Goal: Task Accomplishment & Management: Use online tool/utility

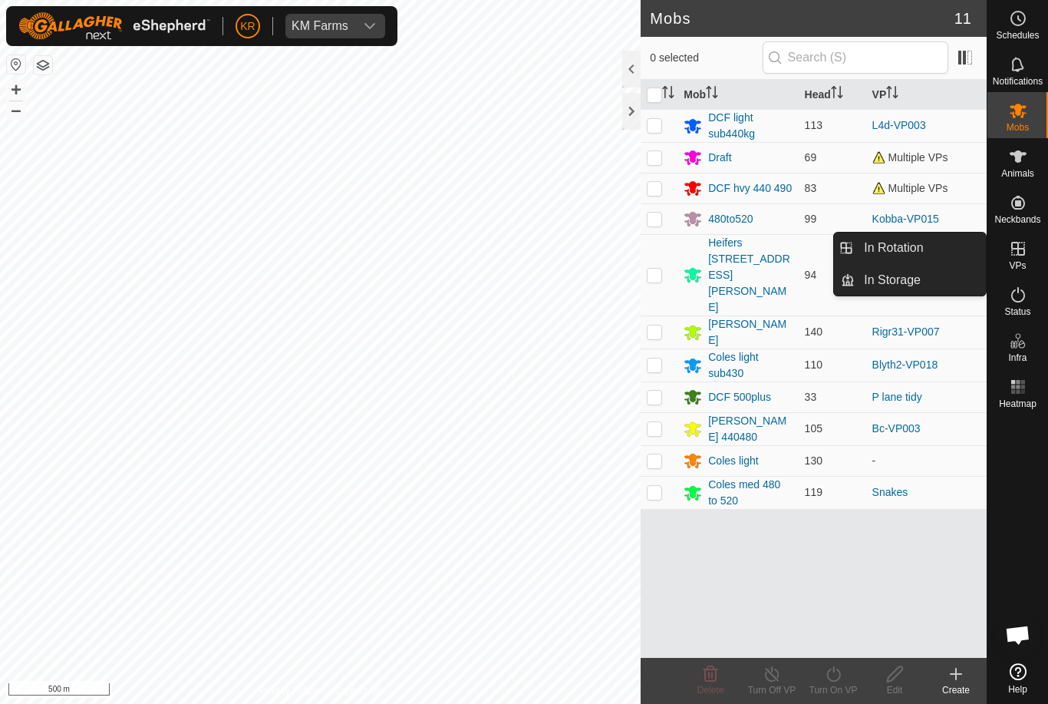
click at [928, 249] on link "In Rotation" at bounding box center [920, 248] width 131 height 31
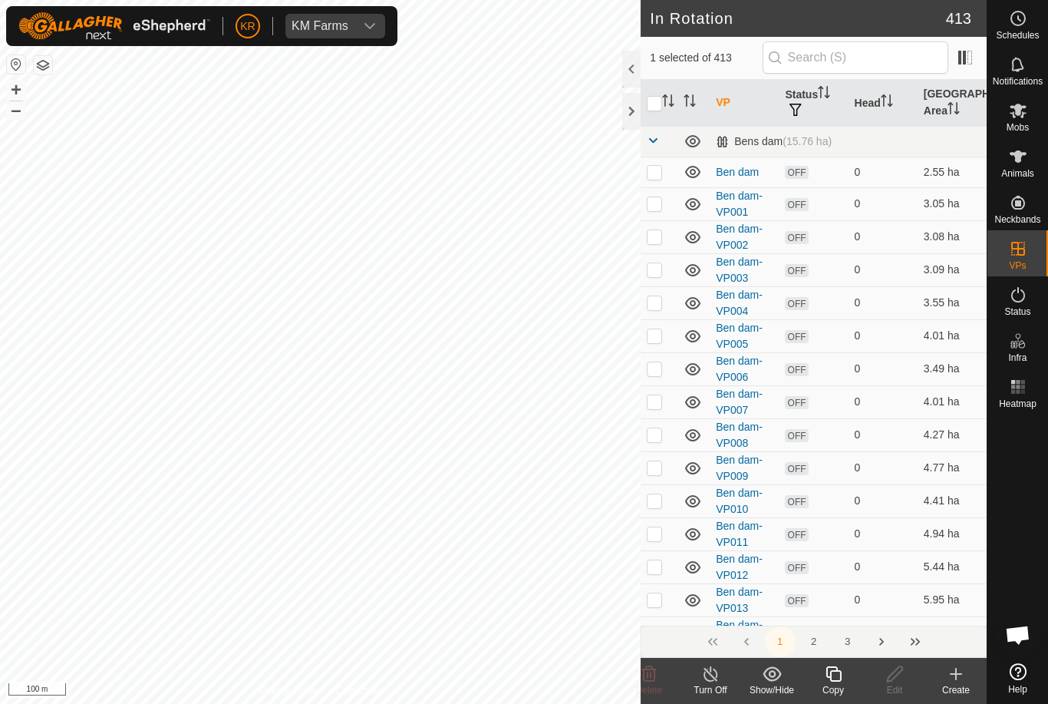
click at [956, 679] on icon at bounding box center [956, 673] width 0 height 11
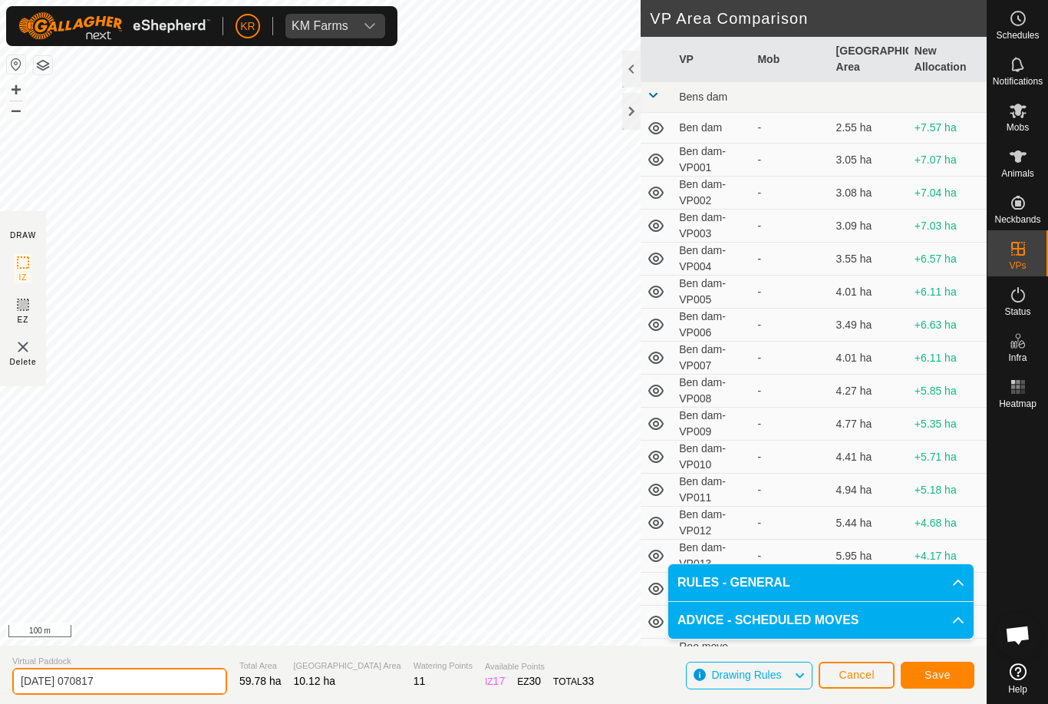
click at [134, 677] on input "[DATE] 070817" at bounding box center [119, 681] width 215 height 27
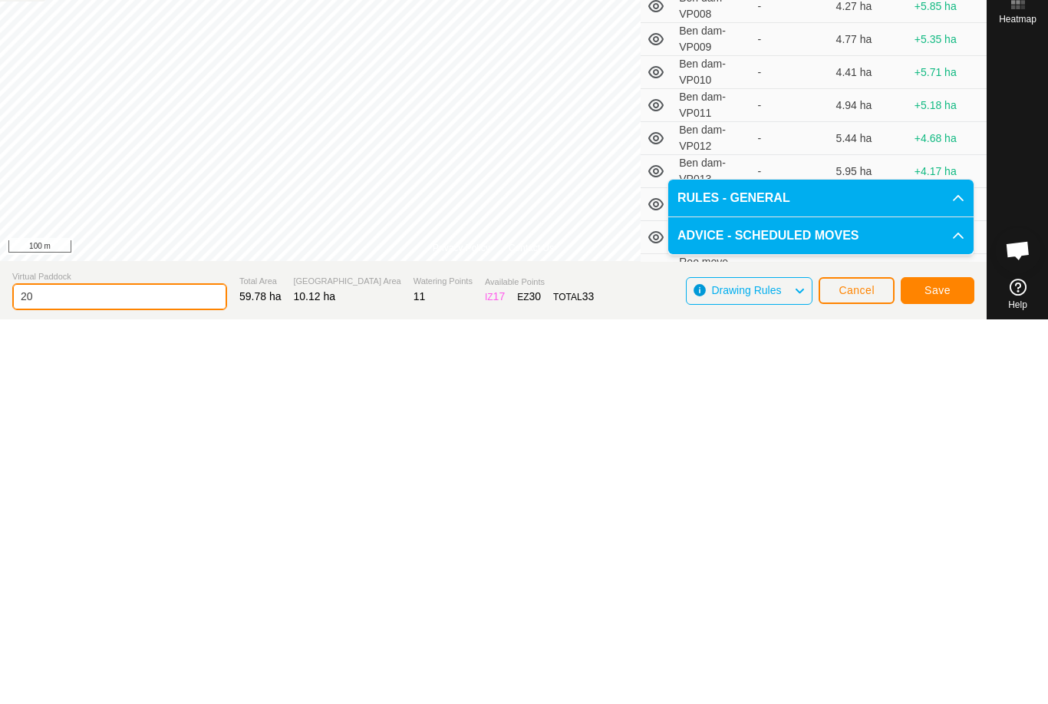
type input "2"
type input "Duck1"
click at [954, 662] on button "Save" at bounding box center [938, 675] width 74 height 27
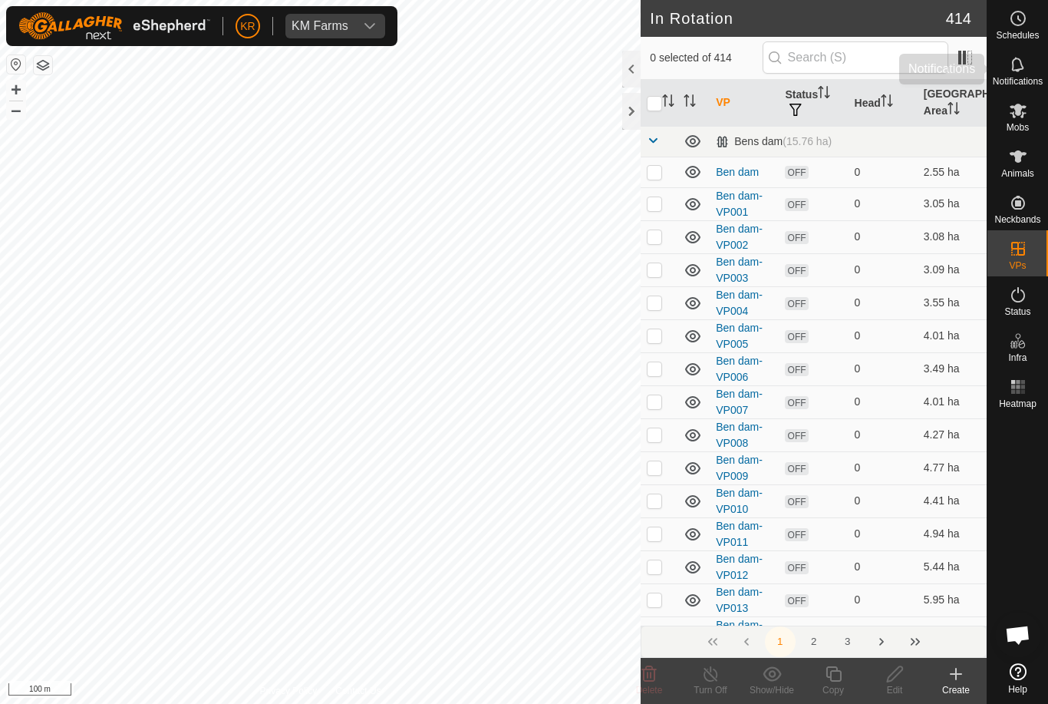
click at [1016, 91] on div "Notifications" at bounding box center [1018, 69] width 61 height 46
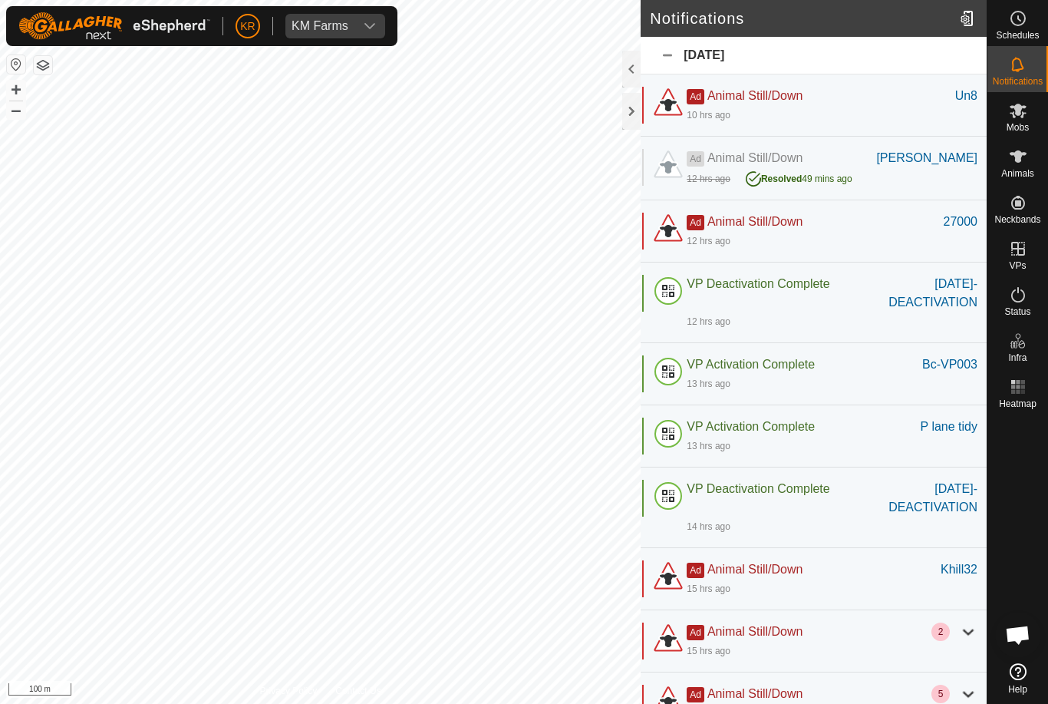
click at [1012, 111] on icon at bounding box center [1018, 110] width 18 height 18
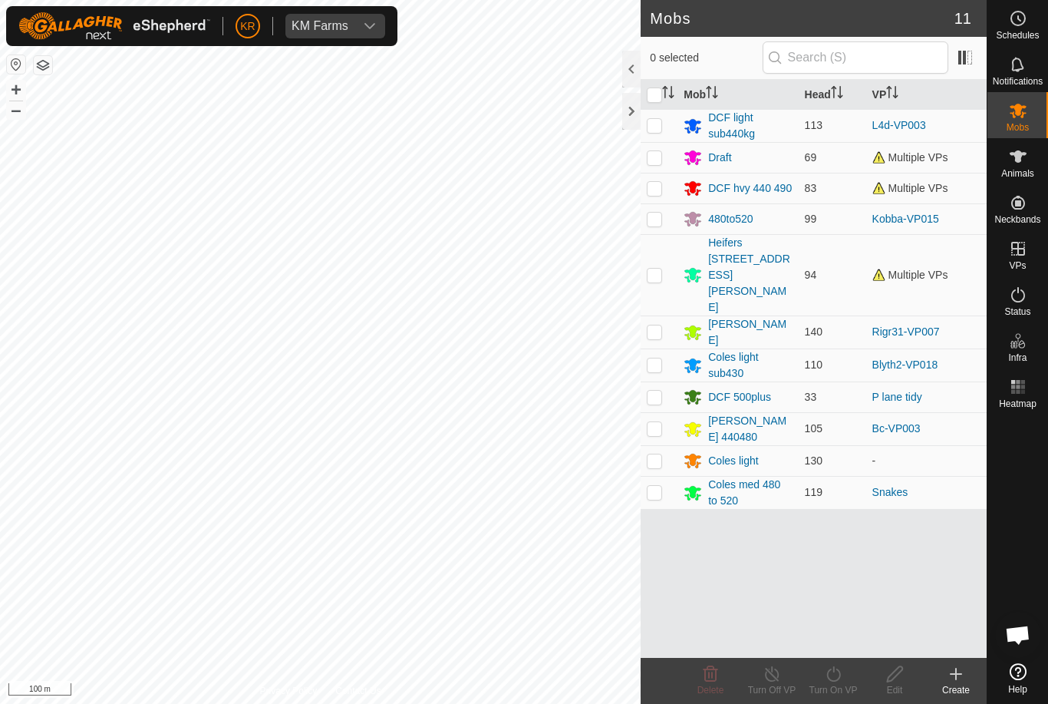
click at [652, 391] on p-checkbox at bounding box center [654, 397] width 15 height 12
checkbox input "true"
click at [833, 677] on icon at bounding box center [833, 674] width 19 height 18
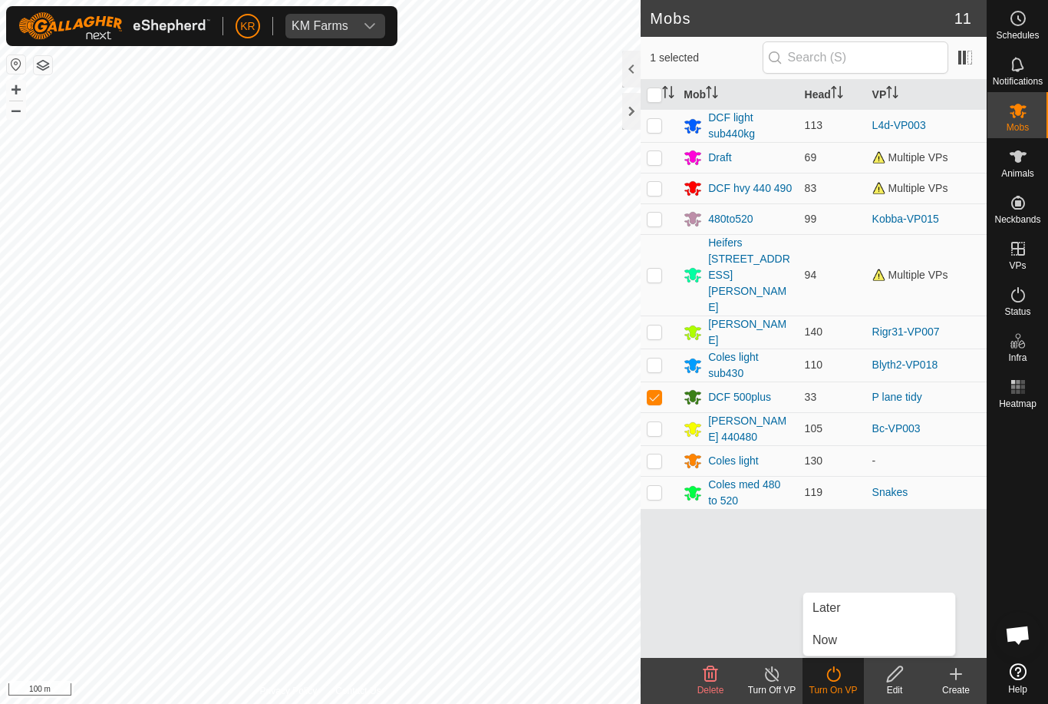
click at [856, 634] on link "Now" at bounding box center [879, 640] width 152 height 31
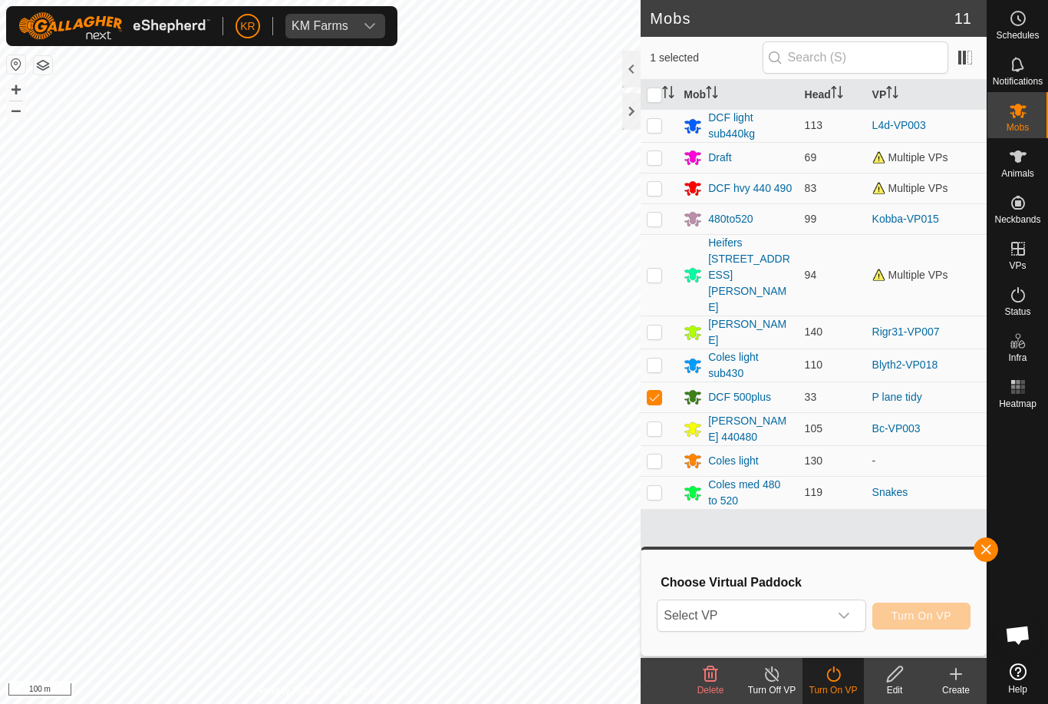
click at [813, 612] on span "Select VP" at bounding box center [743, 615] width 170 height 31
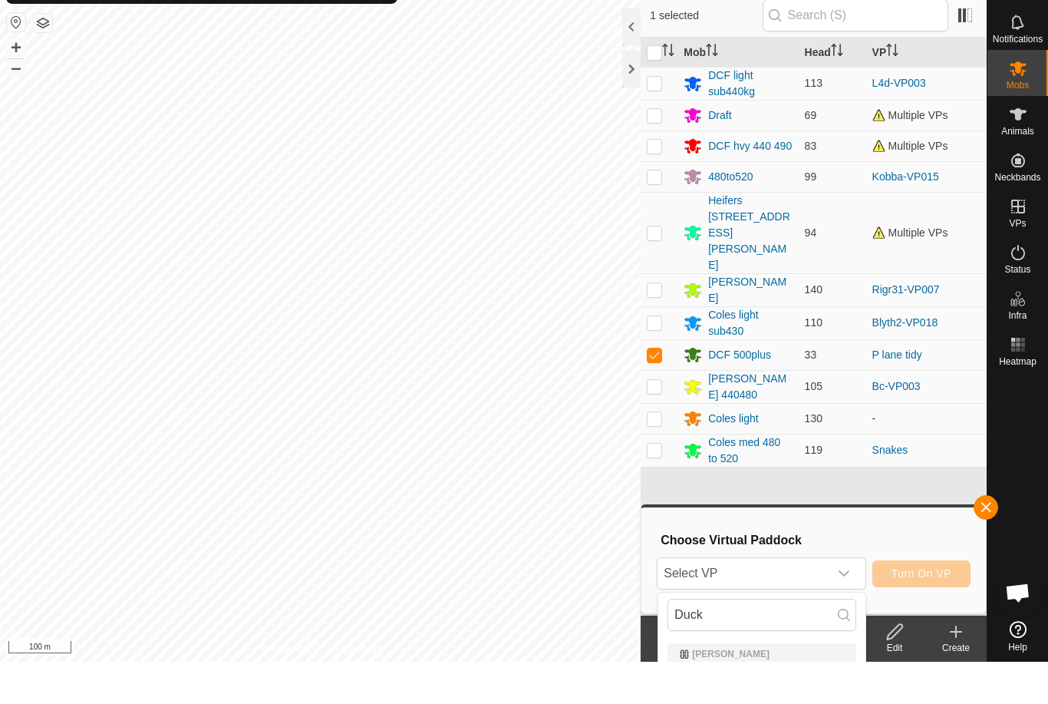
scroll to position [42, 0]
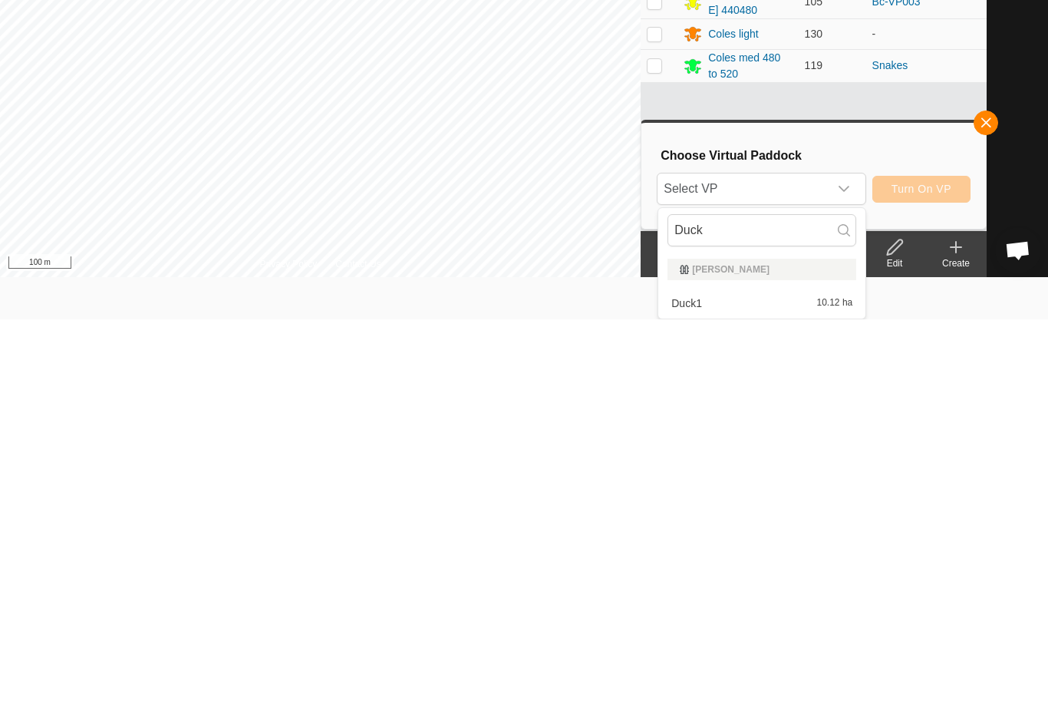
type input "Duck"
click at [828, 682] on span "10.12 ha" at bounding box center [835, 687] width 36 height 11
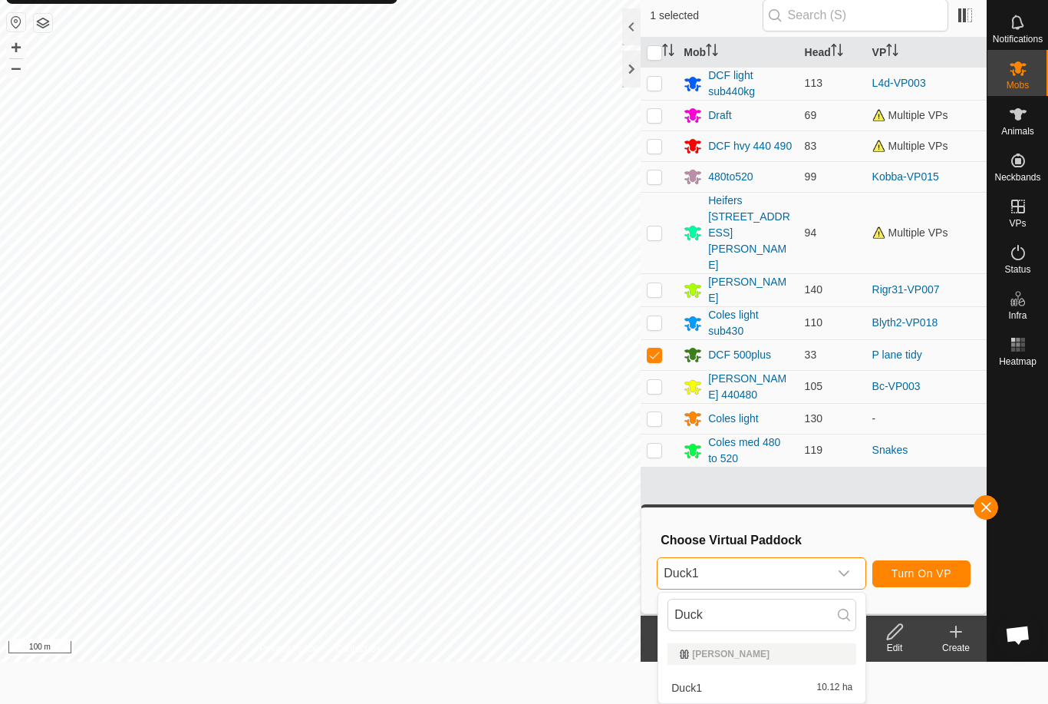
scroll to position [0, 0]
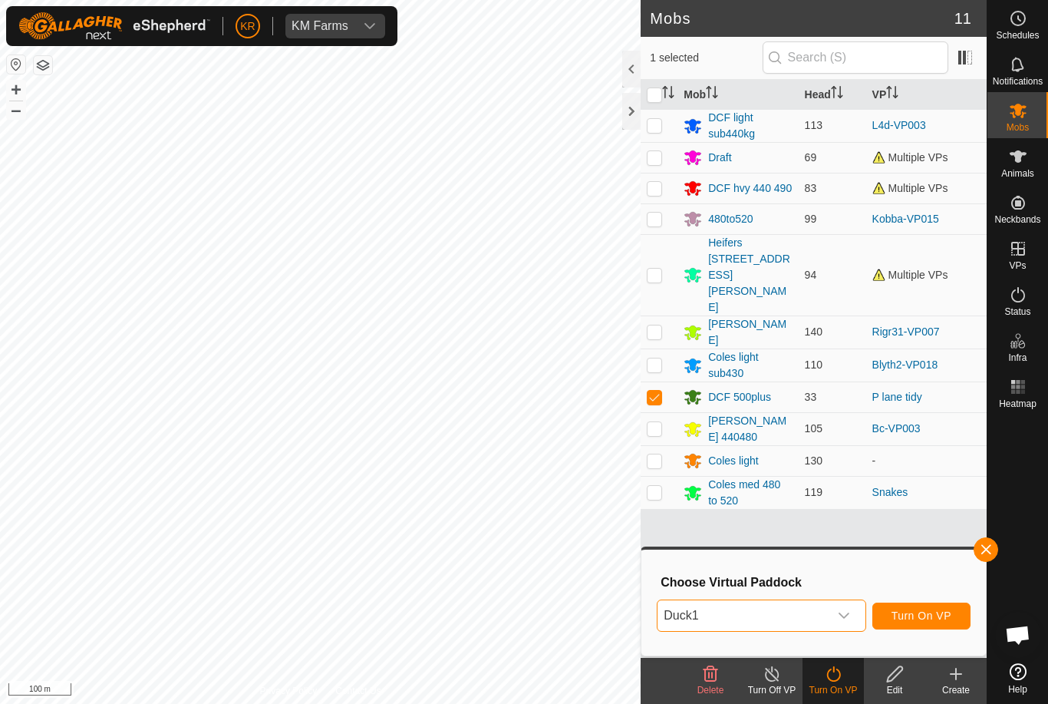
click at [926, 610] on span "Turn On VP" at bounding box center [922, 615] width 60 height 12
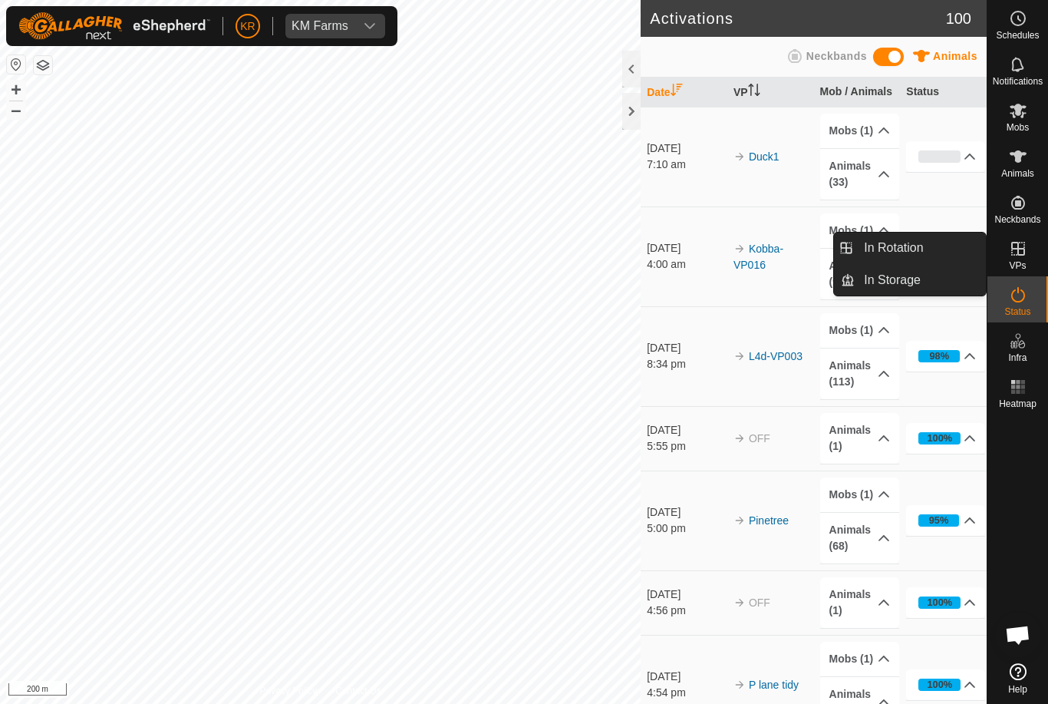
click at [972, 257] on link "In Rotation" at bounding box center [920, 248] width 131 height 31
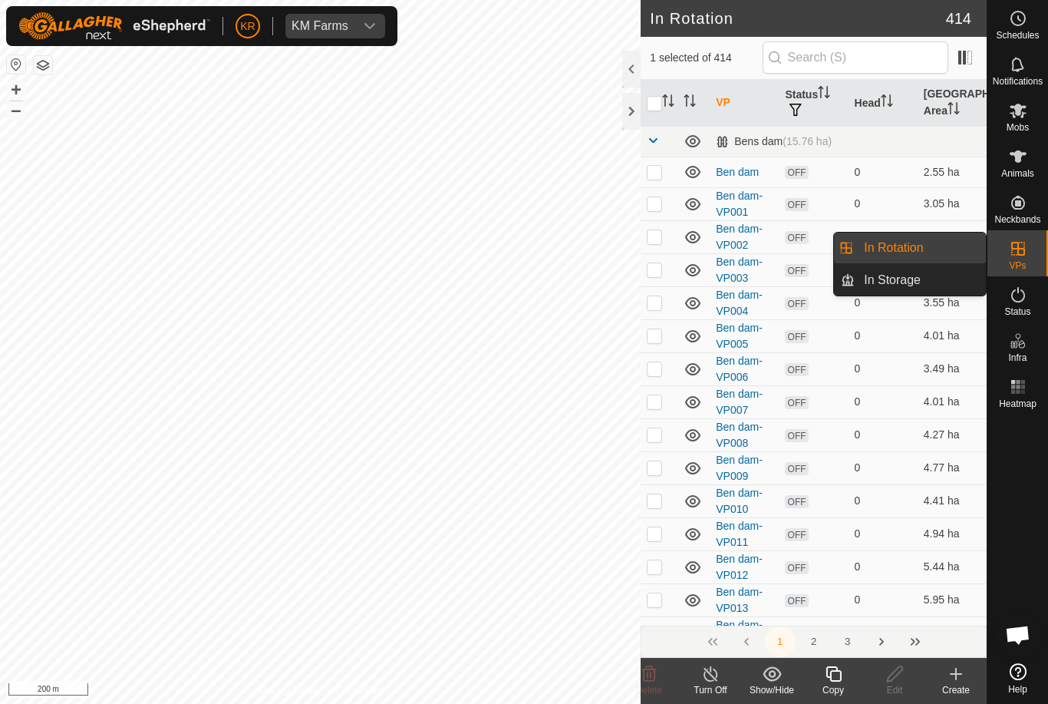
click at [938, 243] on link "In Rotation" at bounding box center [920, 248] width 131 height 31
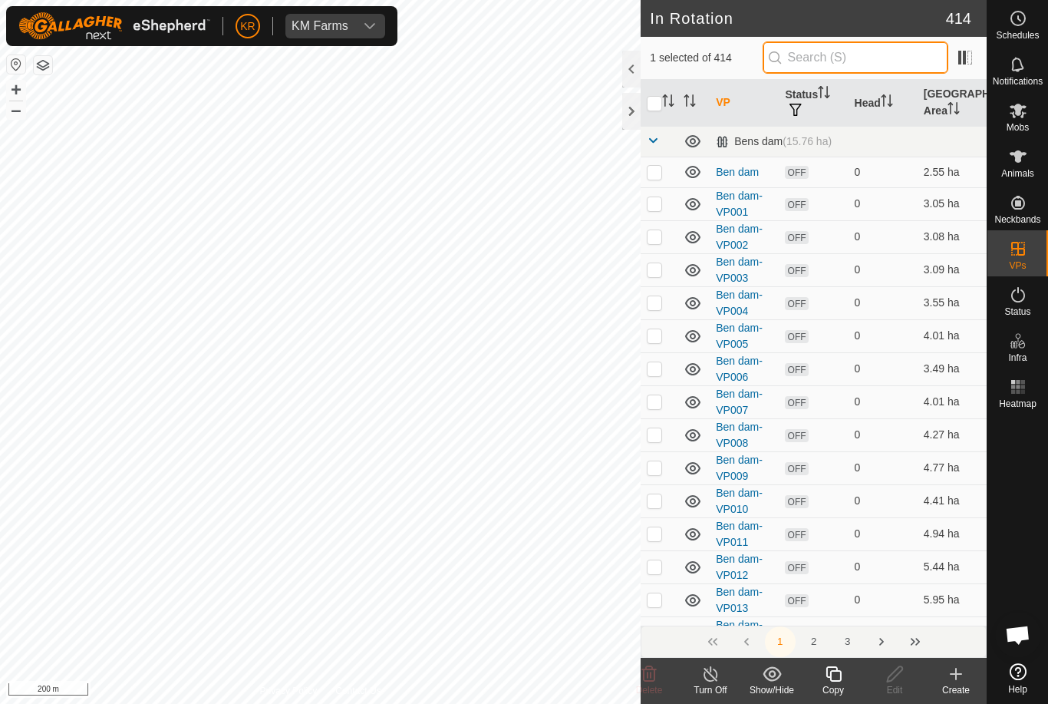
click at [876, 55] on input "text" at bounding box center [856, 57] width 186 height 32
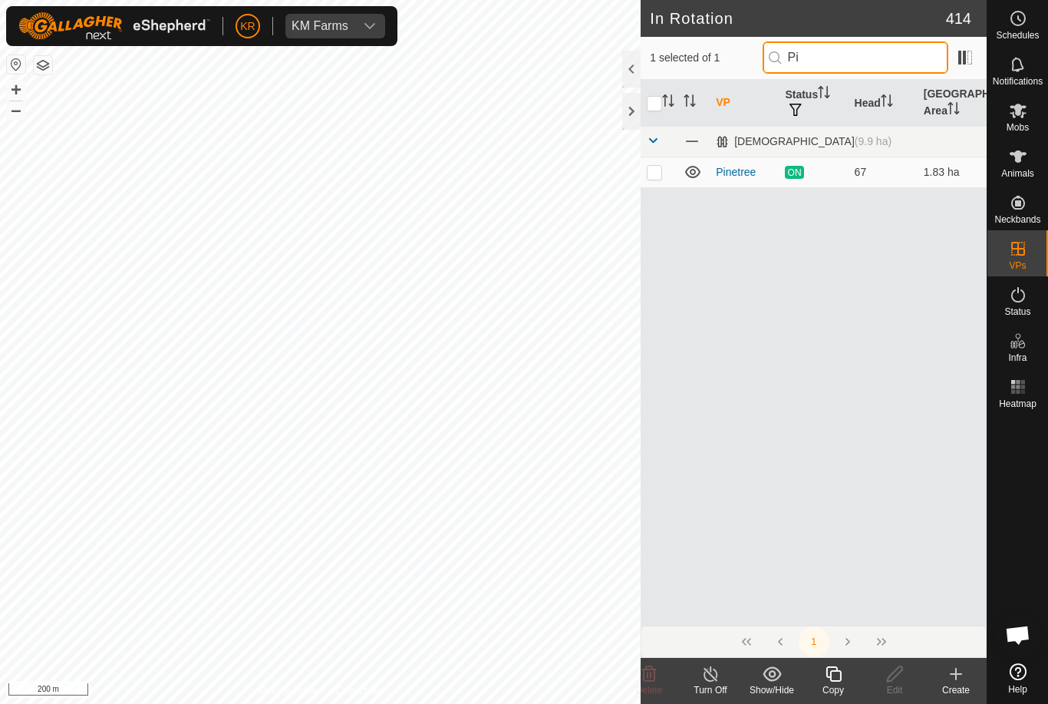
type input "Pi"
click at [661, 174] on p-checkbox at bounding box center [654, 172] width 15 height 12
checkbox input "true"
click at [660, 97] on input "checkbox" at bounding box center [654, 103] width 15 height 15
checkbox input "true"
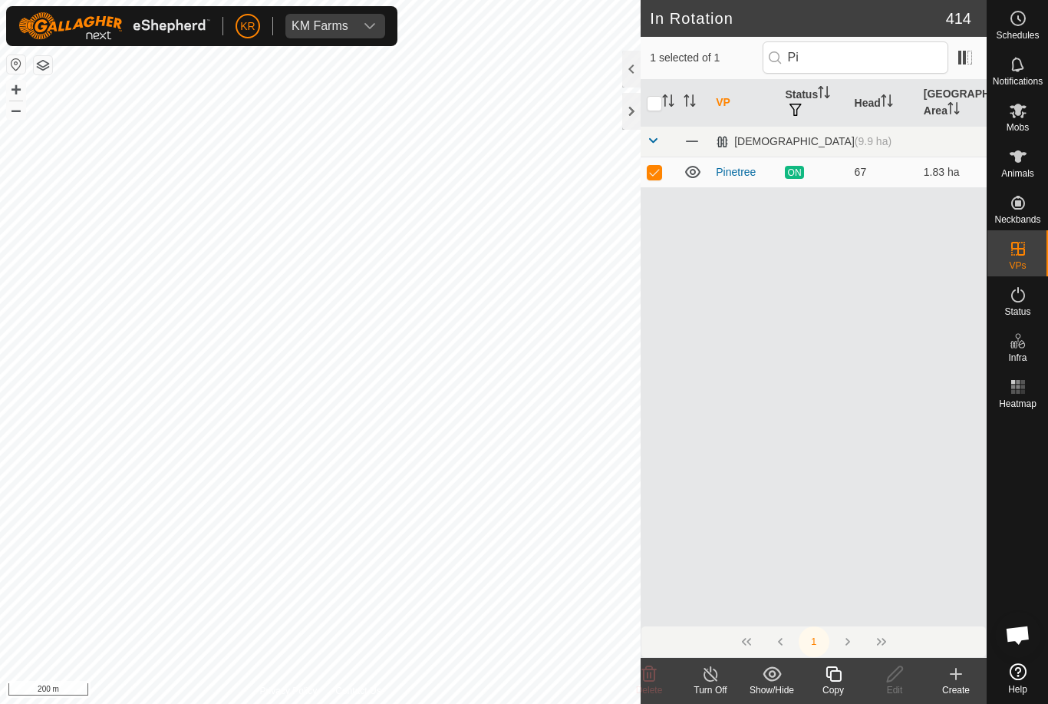
click at [835, 676] on icon at bounding box center [833, 674] width 19 height 18
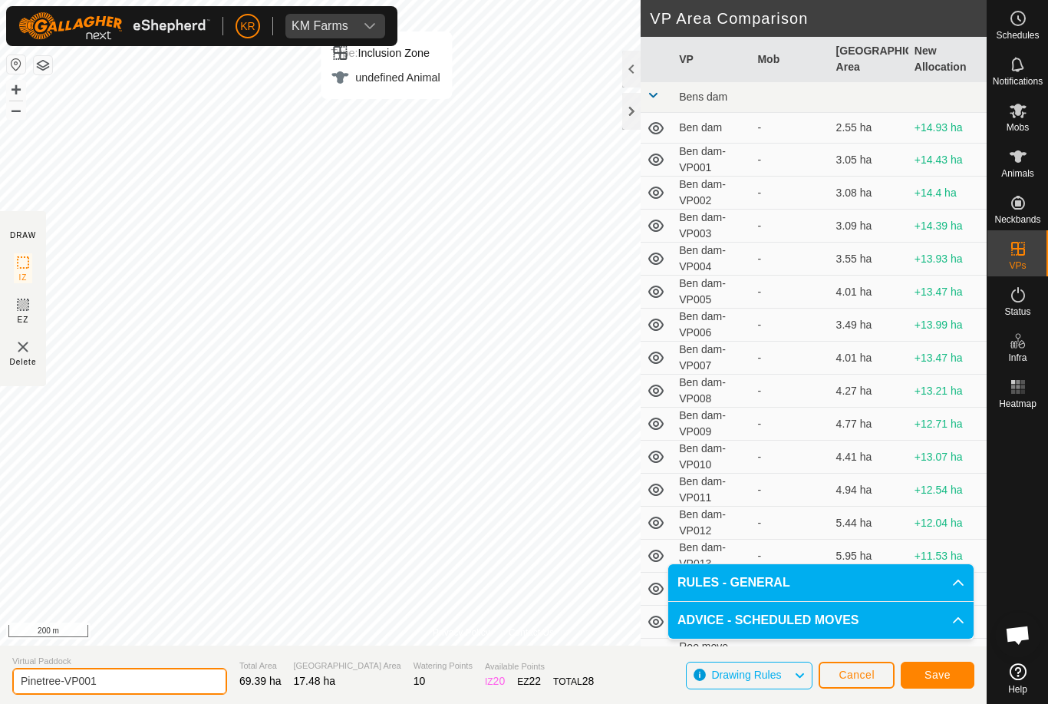
click at [114, 676] on input "Pinetree-VP001" at bounding box center [119, 681] width 215 height 27
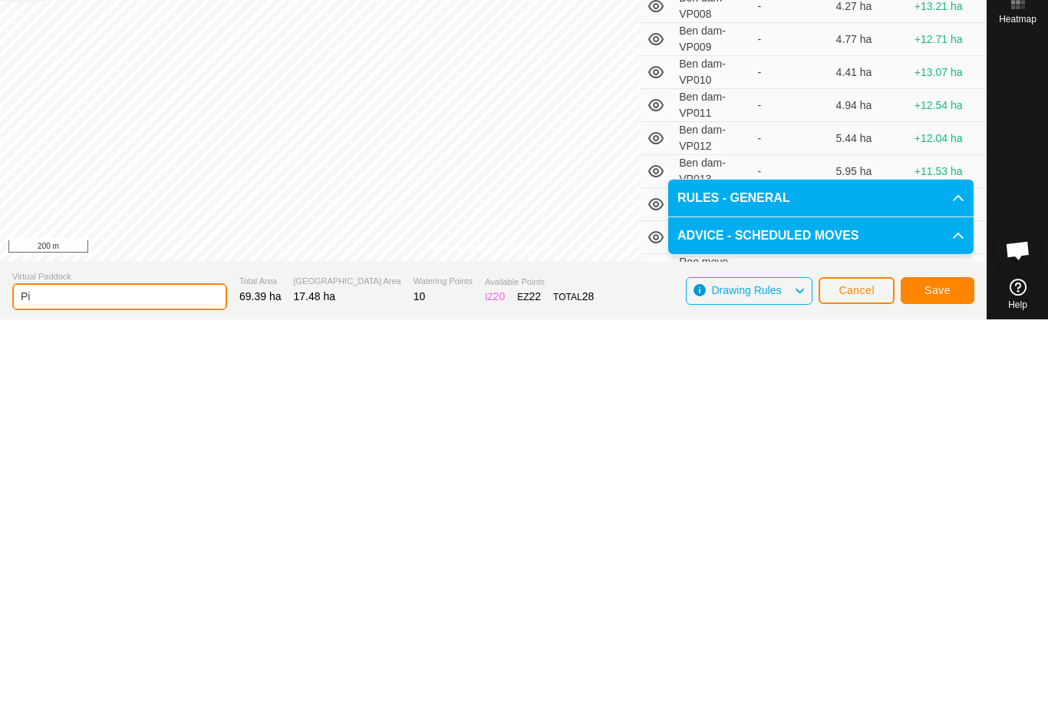
type input "P"
type input "R4"
click at [939, 662] on button "Save" at bounding box center [938, 675] width 74 height 27
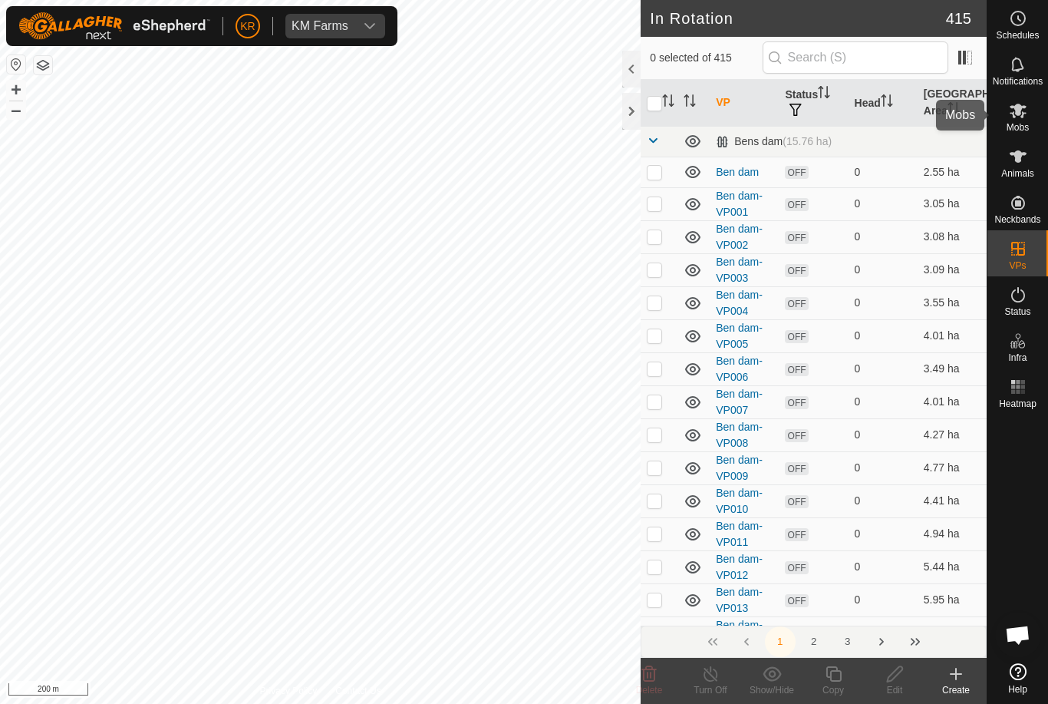
click at [1023, 130] on span "Mobs" at bounding box center [1018, 127] width 22 height 9
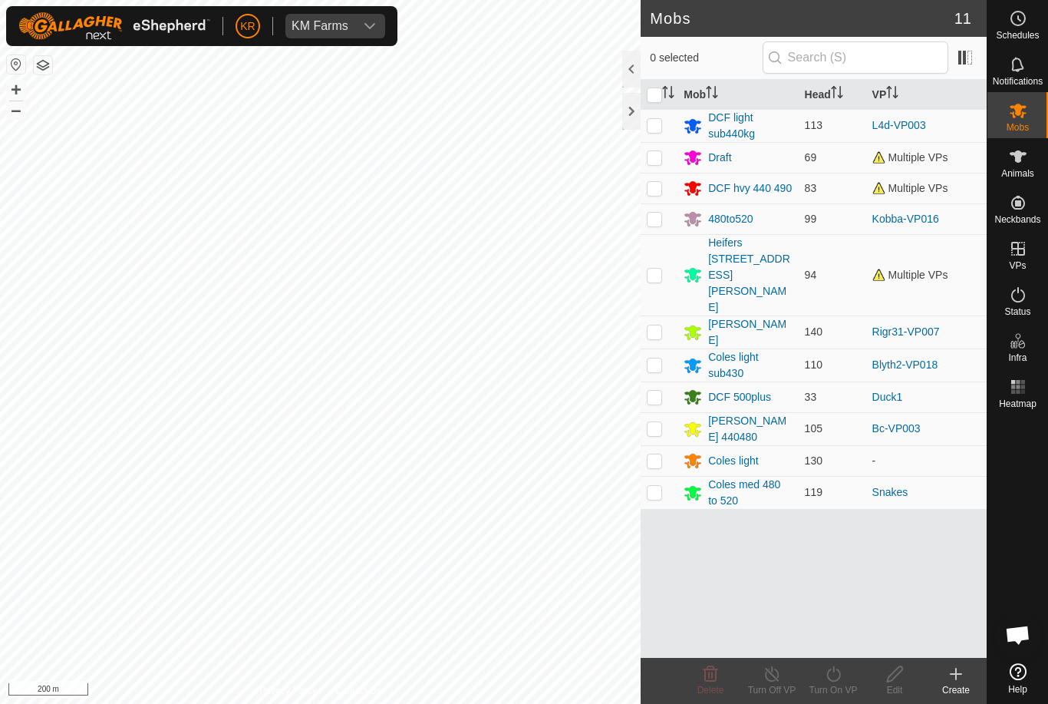
click at [671, 154] on td at bounding box center [659, 157] width 37 height 31
checkbox input "true"
click at [837, 674] on icon at bounding box center [833, 674] width 19 height 18
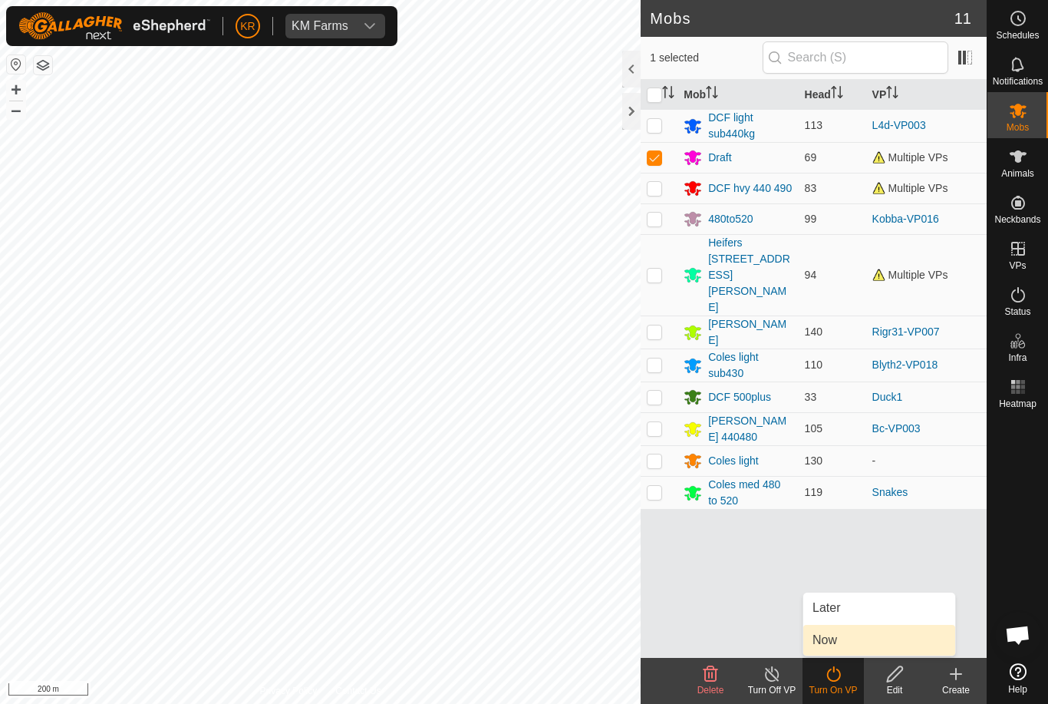
click at [853, 638] on link "Now" at bounding box center [879, 640] width 152 height 31
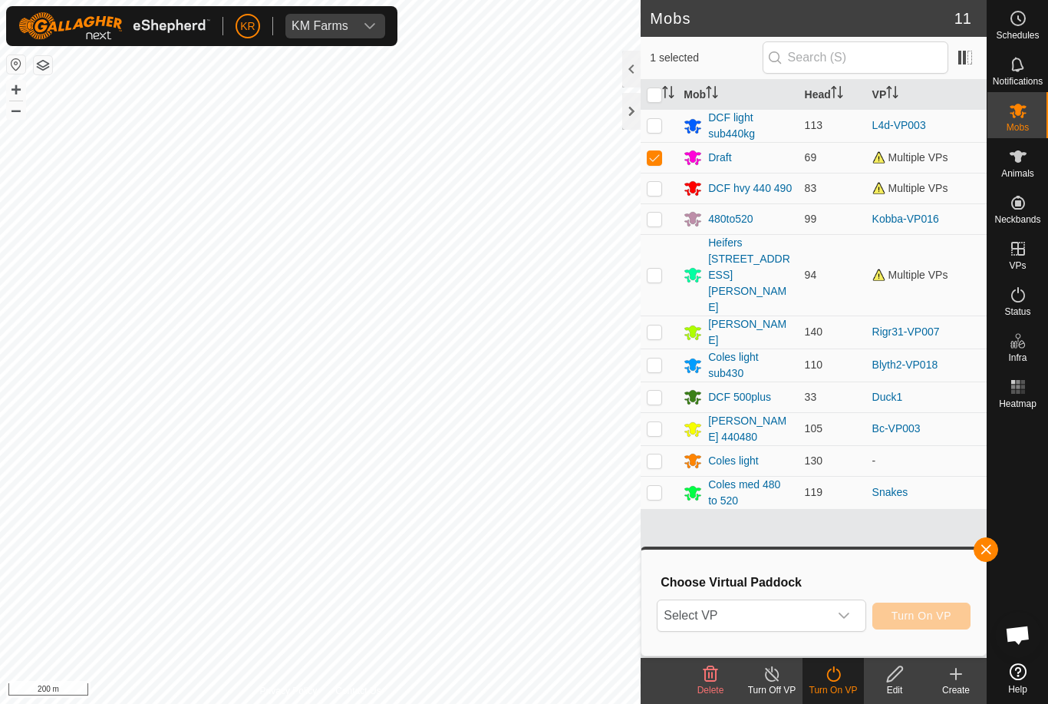
click at [827, 612] on span "Select VP" at bounding box center [743, 615] width 170 height 31
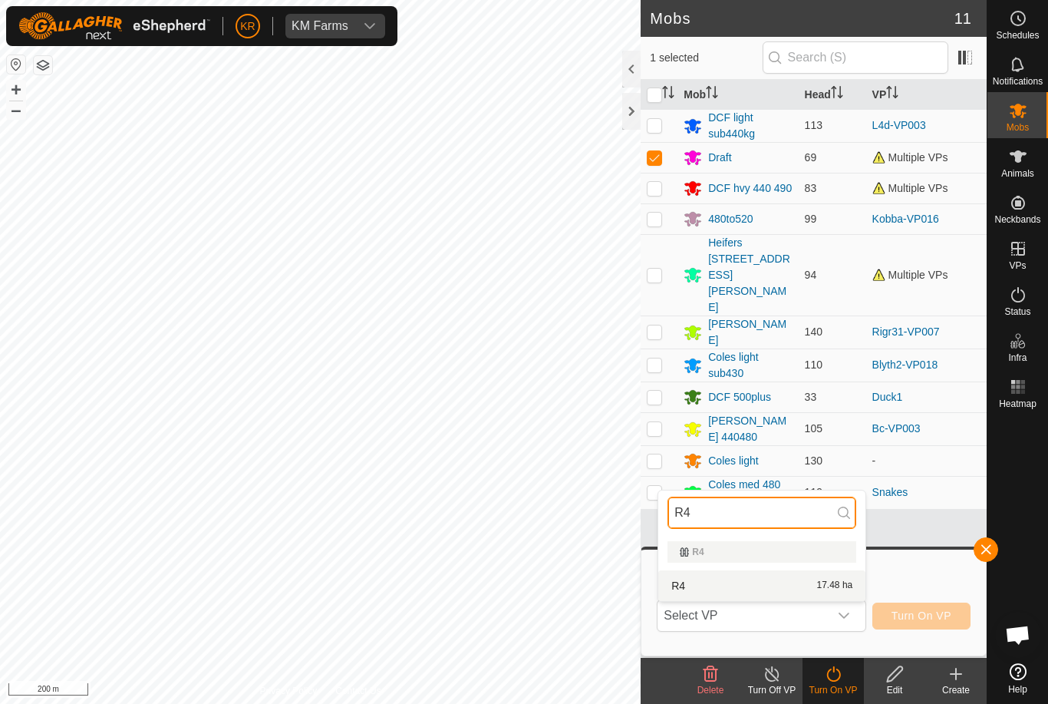
type input "R4"
click at [803, 586] on div "R4 17.48 ha" at bounding box center [762, 585] width 189 height 18
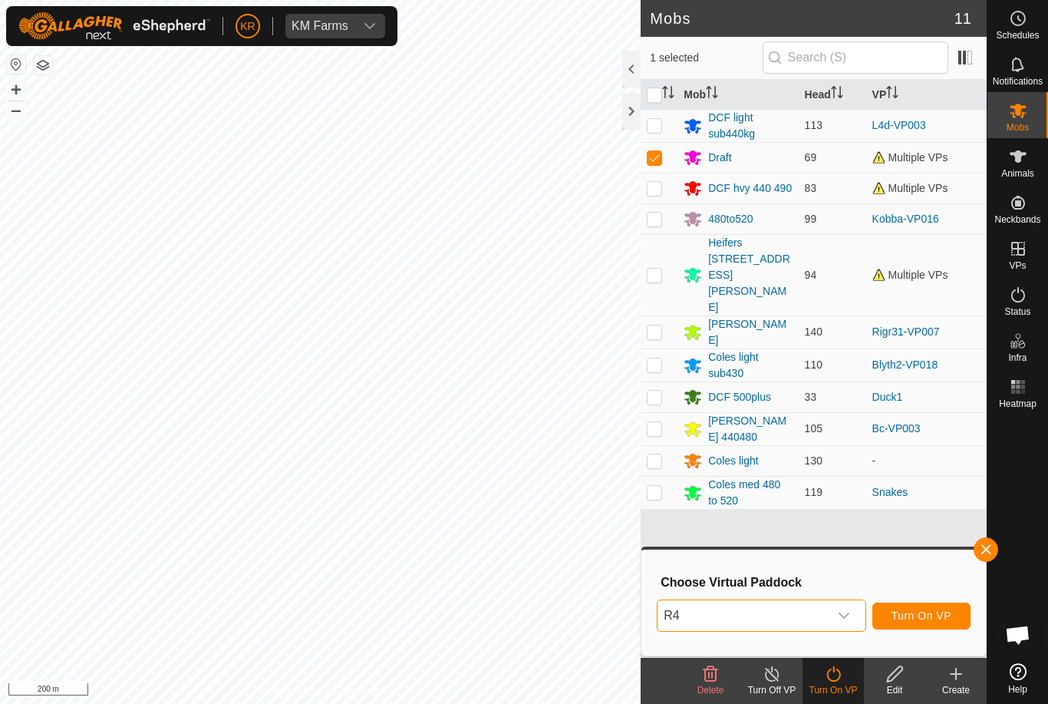
click at [920, 612] on span "Turn On VP" at bounding box center [922, 615] width 60 height 12
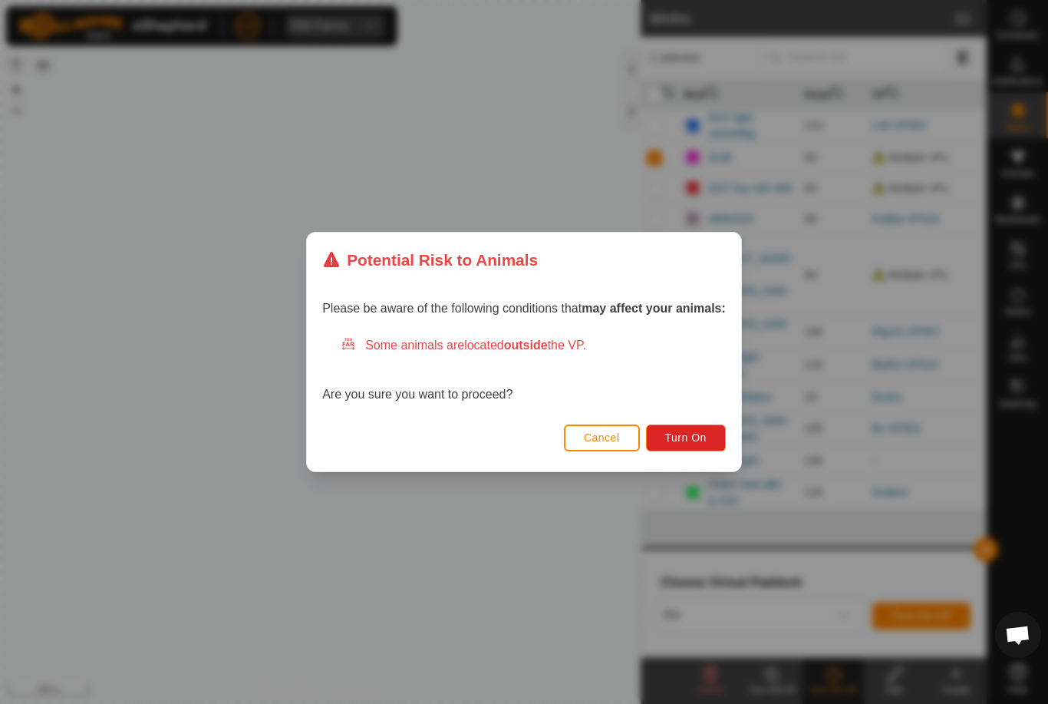
click at [691, 429] on button "Turn On" at bounding box center [686, 437] width 80 height 27
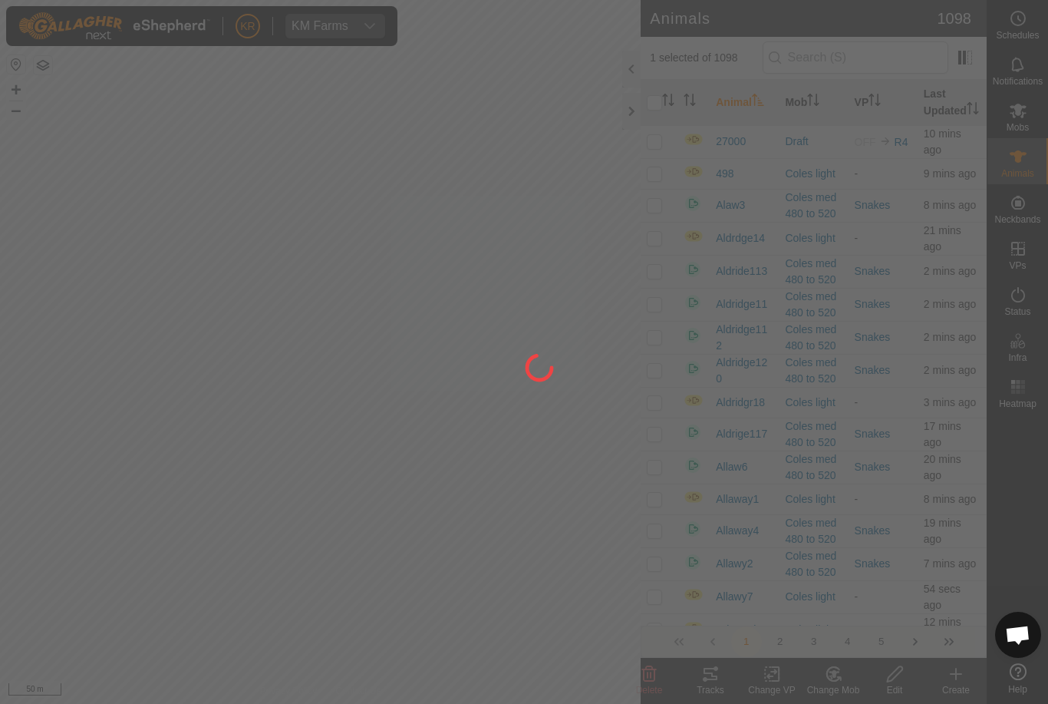
click at [770, 678] on div at bounding box center [524, 352] width 1048 height 704
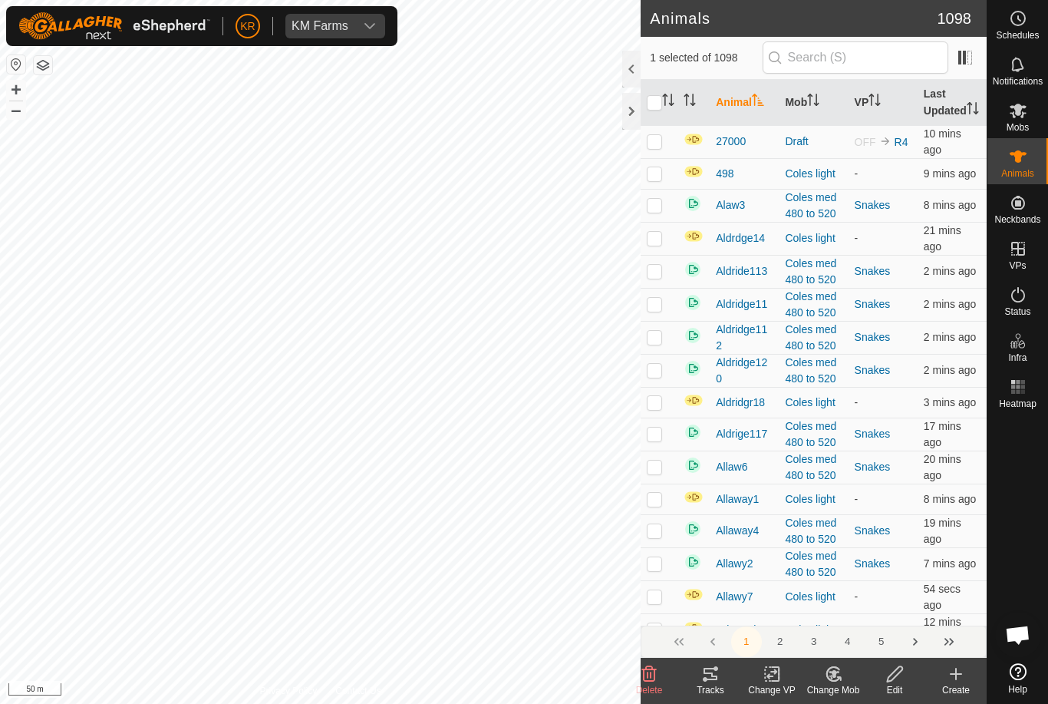
click at [775, 678] on icon at bounding box center [772, 674] width 19 height 18
click at [799, 610] on span "Choose VP..." at bounding box center [811, 608] width 71 height 18
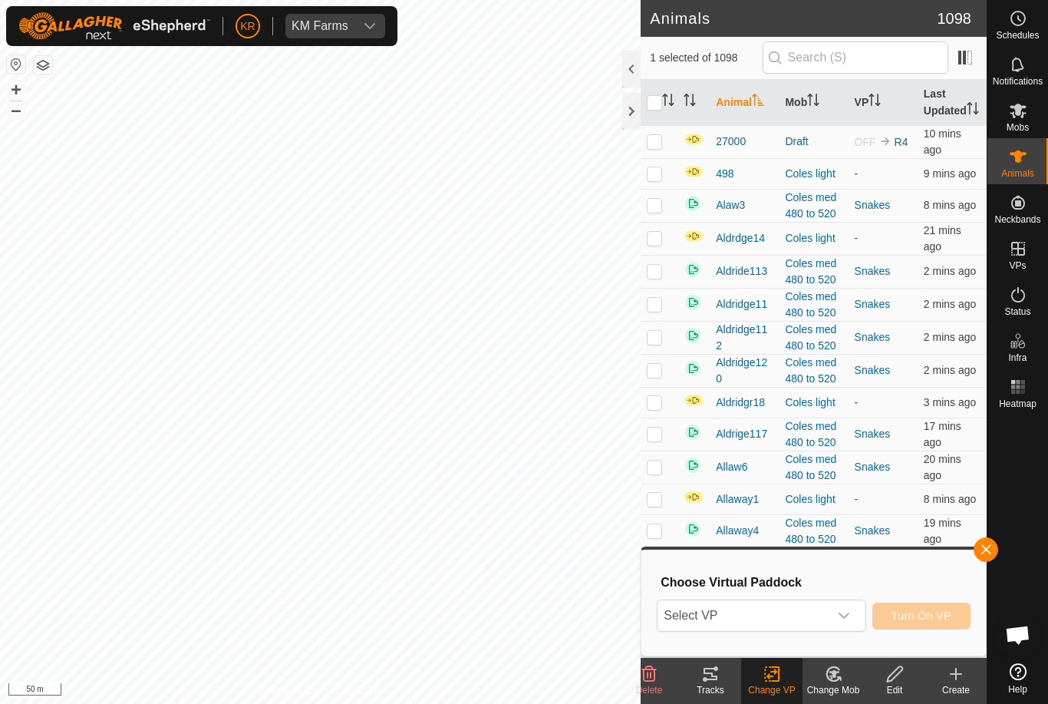
click at [774, 678] on icon at bounding box center [772, 674] width 19 height 18
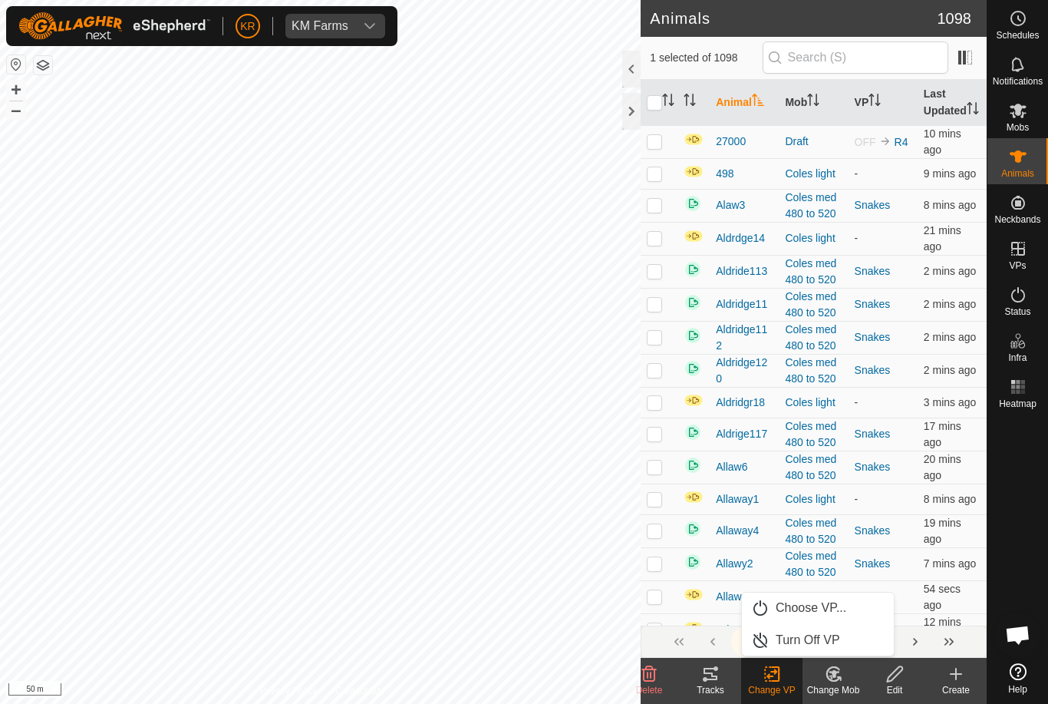
click at [815, 636] on span "Turn Off VP" at bounding box center [808, 640] width 64 height 18
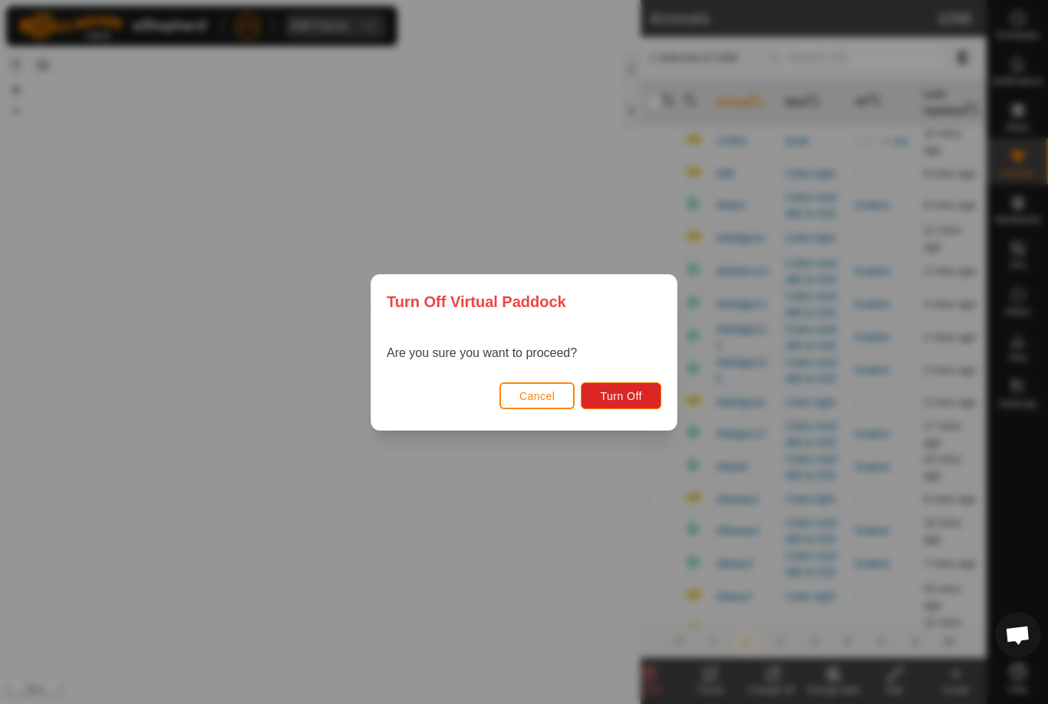
click at [635, 394] on span "Turn Off" at bounding box center [621, 396] width 42 height 12
